Goal: Task Accomplishment & Management: Manage account settings

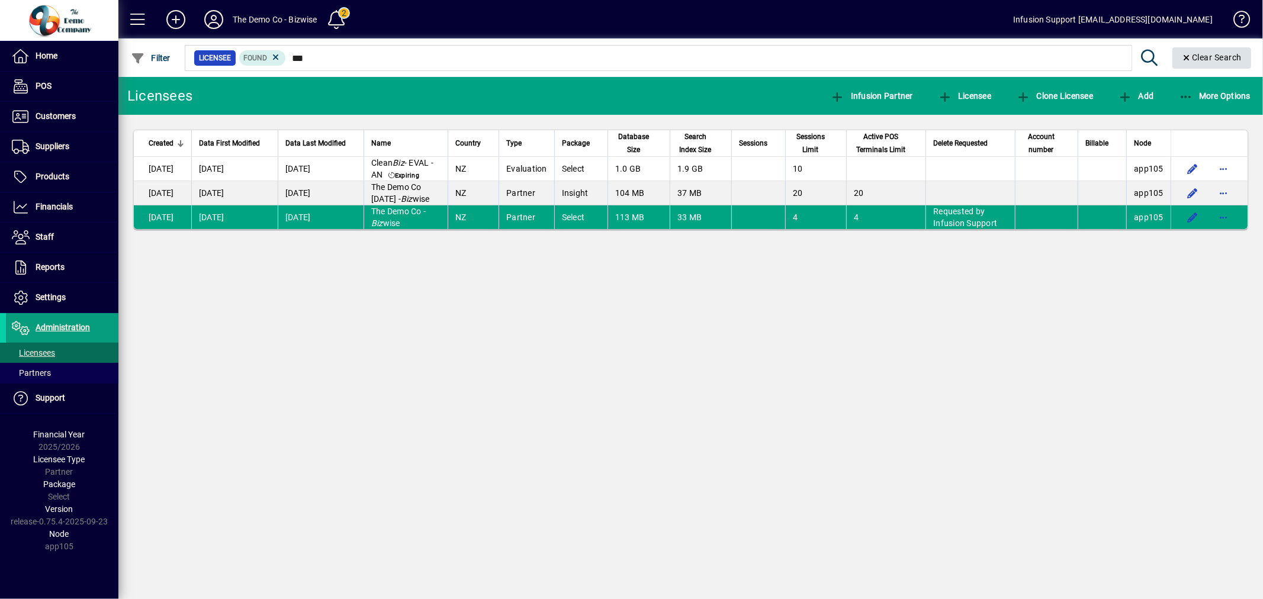
click at [1192, 56] on span "Clear Search" at bounding box center [1212, 57] width 60 height 9
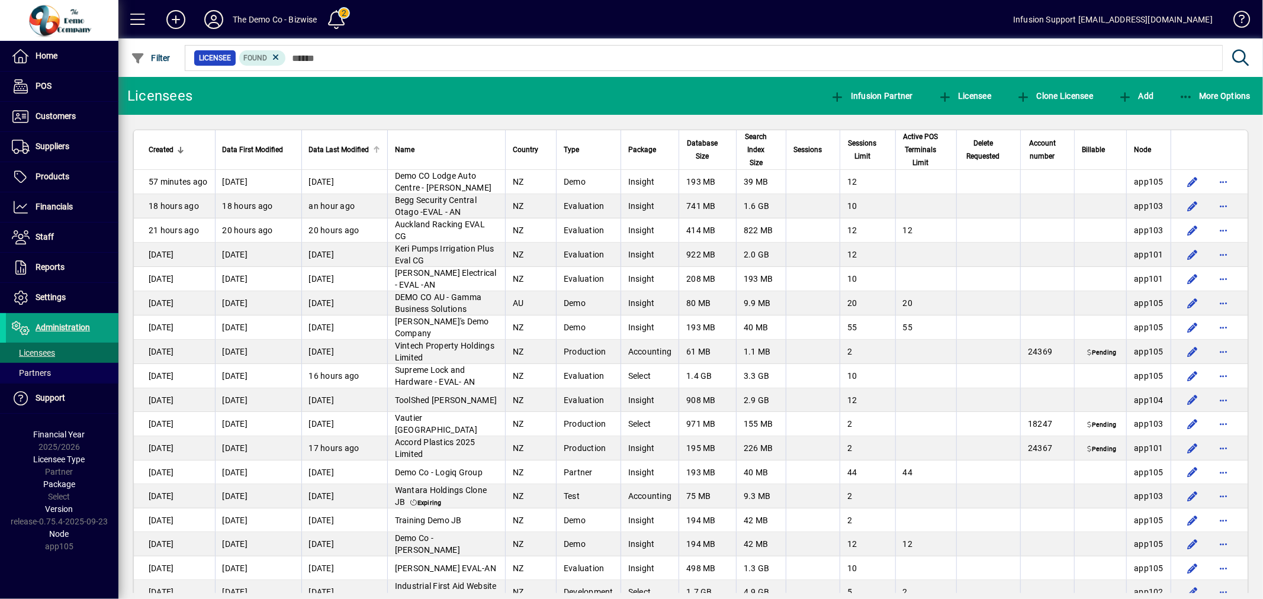
click at [374, 147] on div at bounding box center [376, 148] width 4 height 4
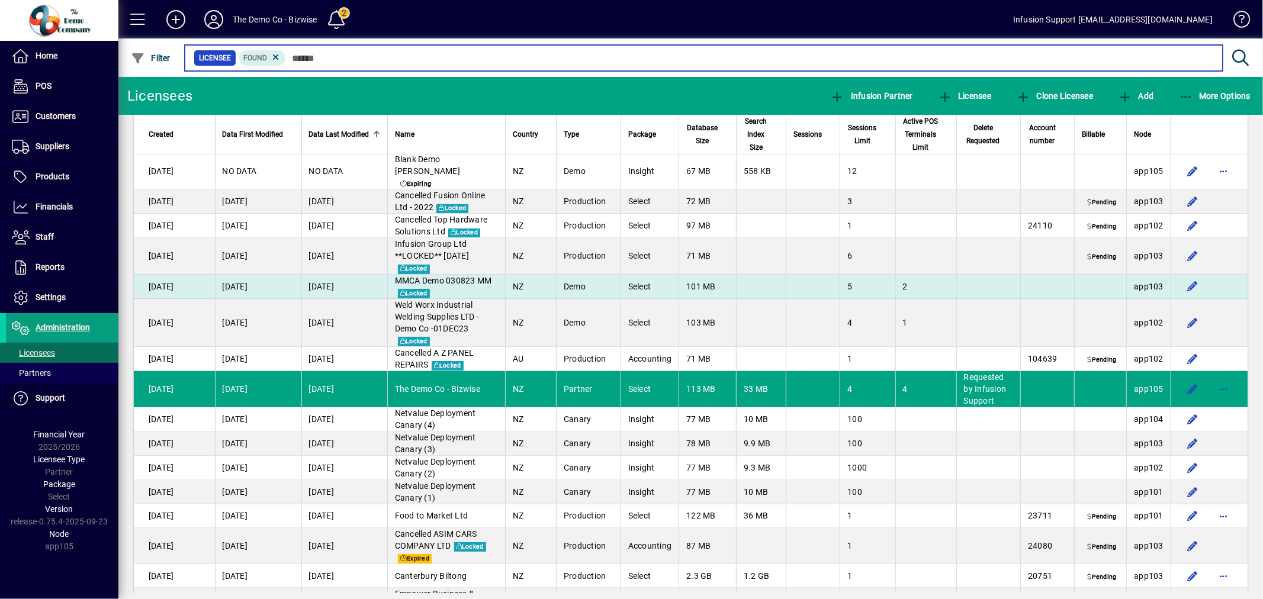
scroll to position [66, 0]
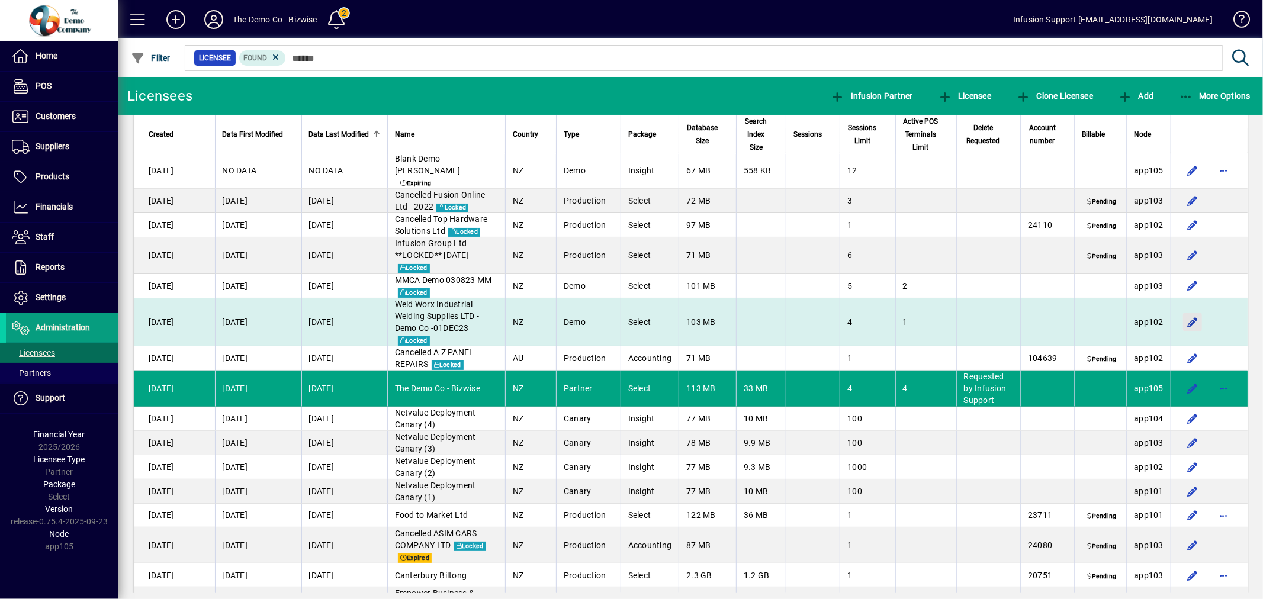
click at [1182, 310] on span "button" at bounding box center [1192, 322] width 28 height 28
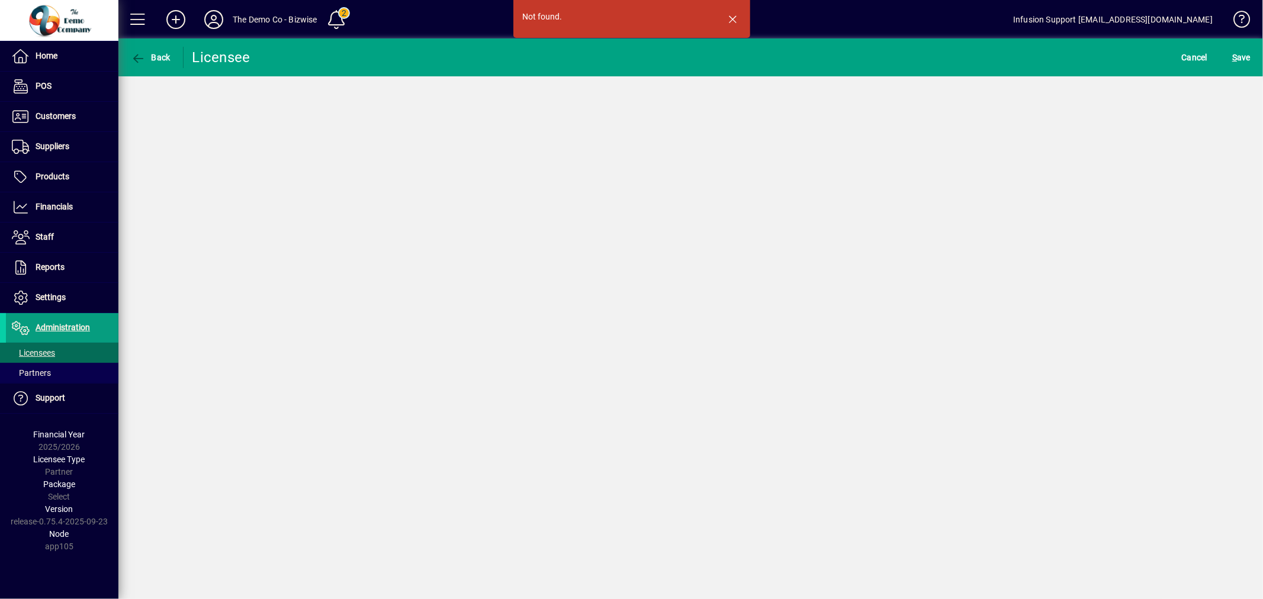
click at [728, 14] on span "button" at bounding box center [733, 19] width 28 height 28
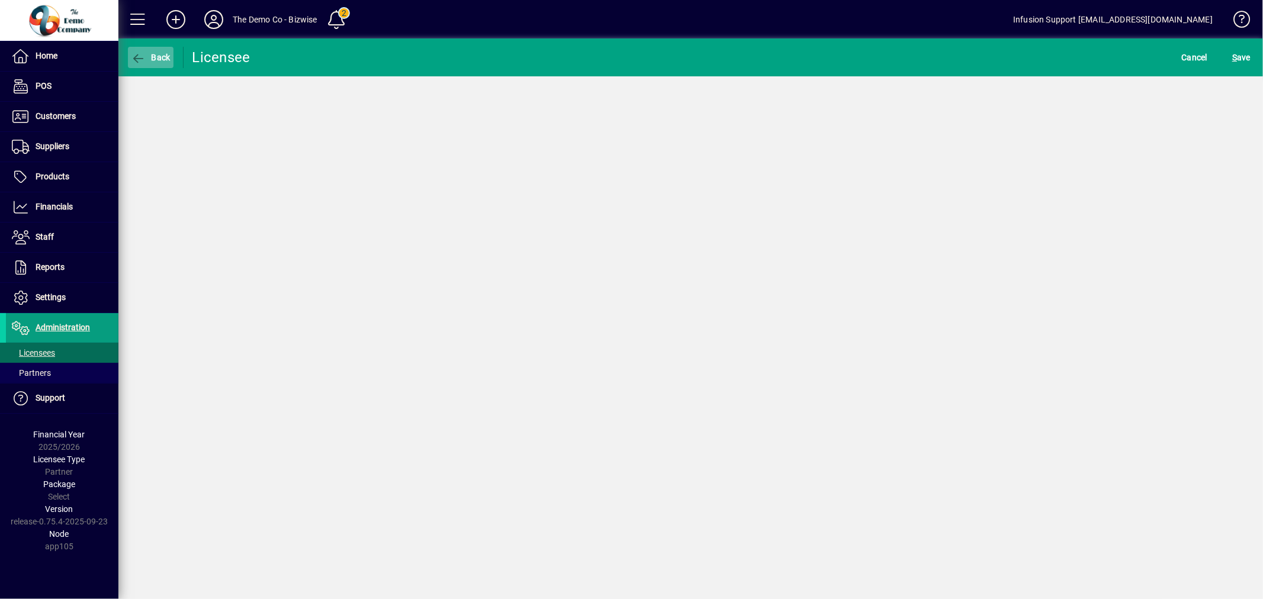
click at [162, 54] on span "Back" at bounding box center [151, 57] width 40 height 9
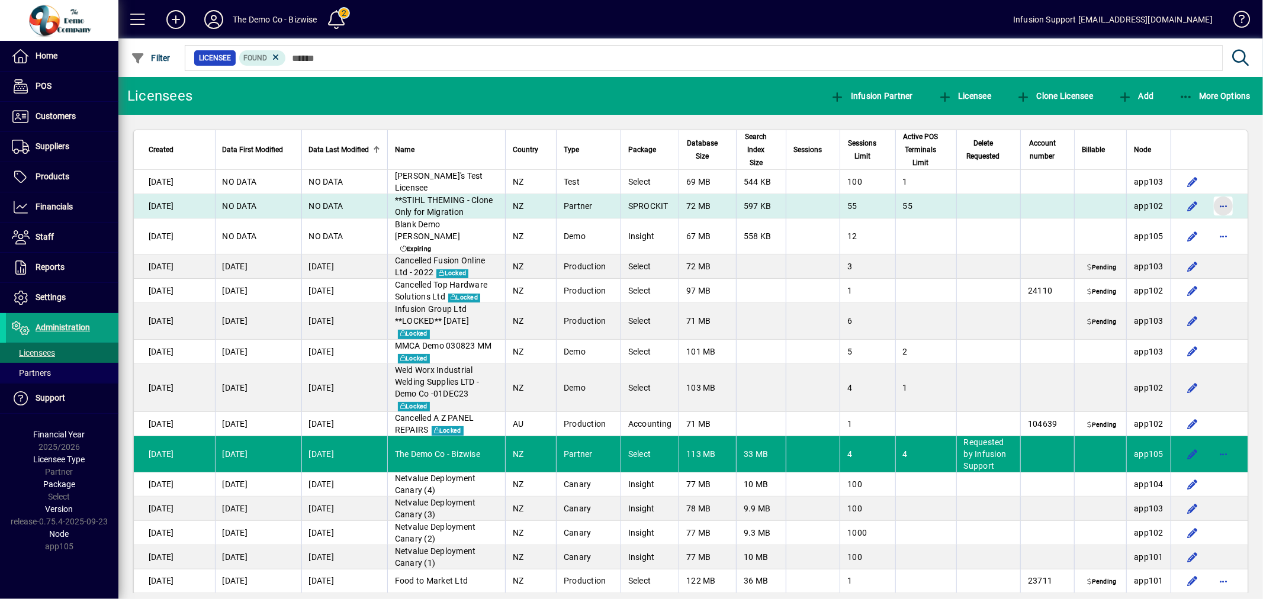
click at [1209, 202] on span "button" at bounding box center [1223, 206] width 28 height 28
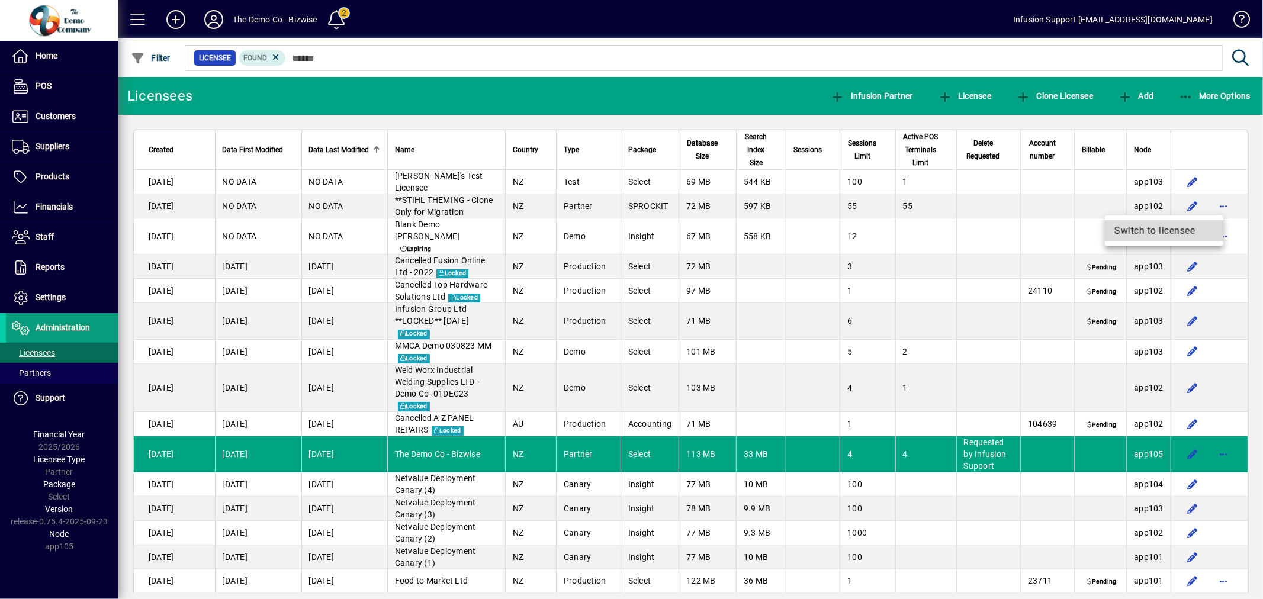
click at [1176, 228] on span "Switch to licensee" at bounding box center [1163, 231] width 99 height 14
